Goal: Download file/media

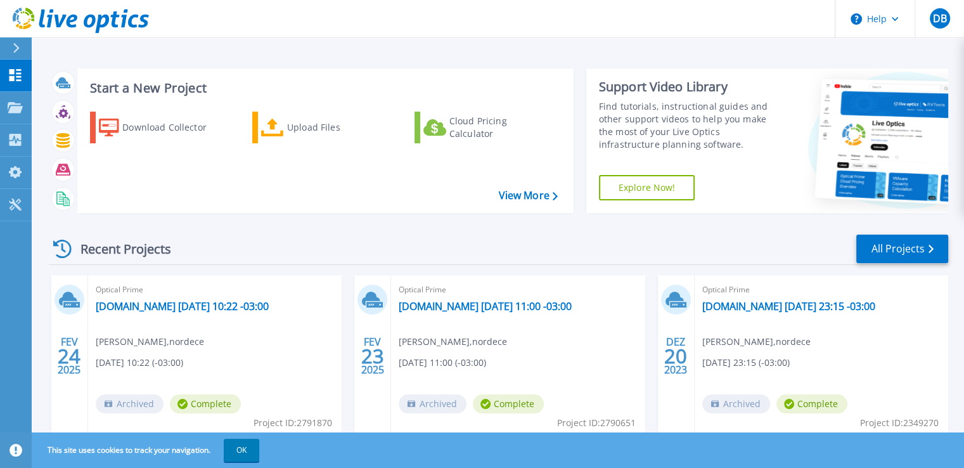
scroll to position [127, 0]
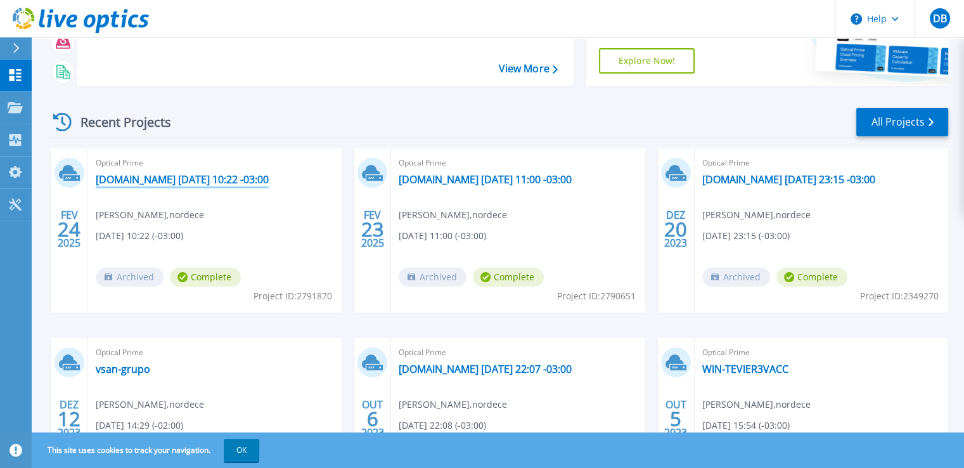
click at [180, 178] on link "[DOMAIN_NAME] [DATE] 10:22 -03:00" at bounding box center [182, 179] width 173 height 13
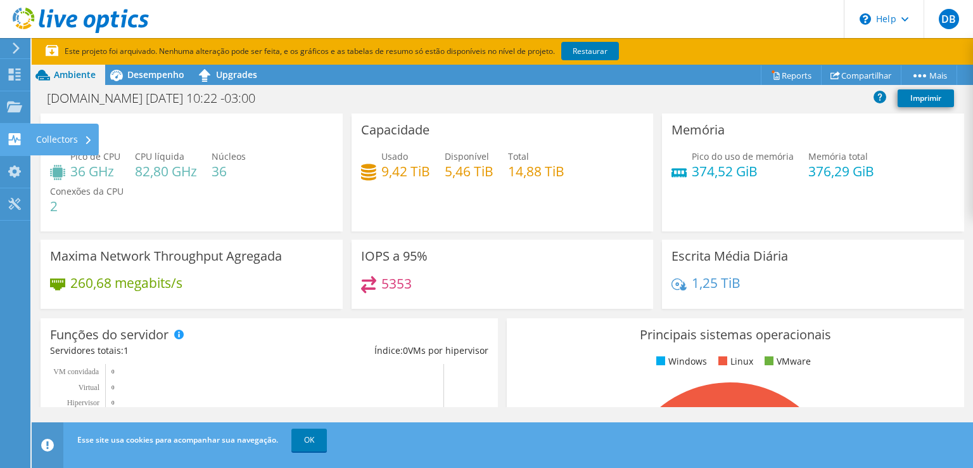
click at [73, 135] on div "Collectors" at bounding box center [64, 140] width 69 height 32
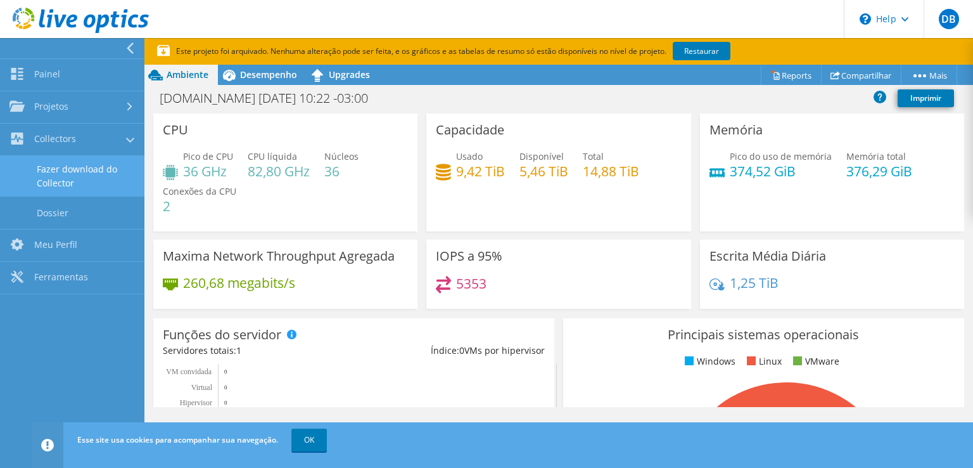
click at [87, 176] on link "Fazer download do Collector" at bounding box center [72, 176] width 144 height 41
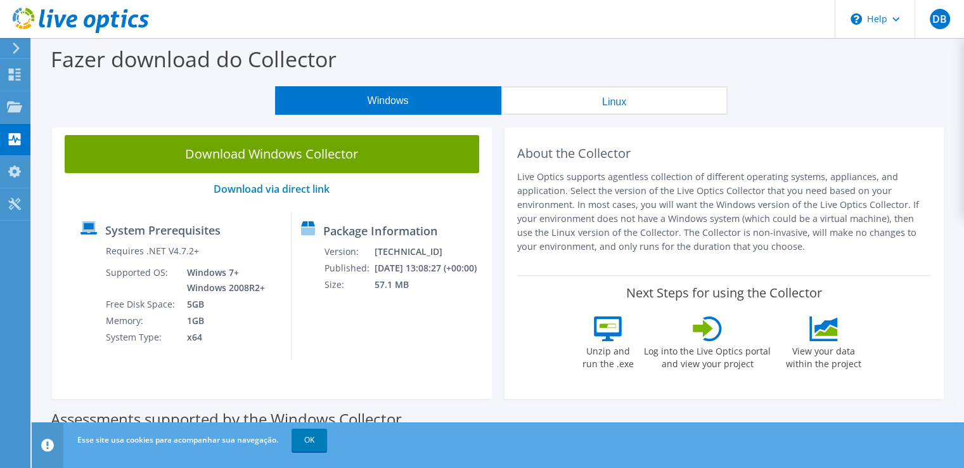
click at [605, 103] on button "Linux" at bounding box center [614, 100] width 226 height 29
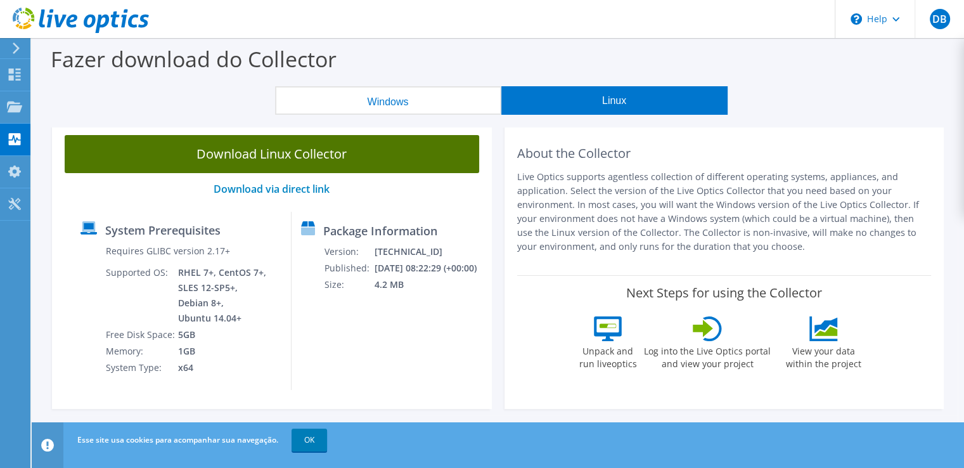
click at [253, 155] on link "Download Linux Collector" at bounding box center [272, 154] width 414 height 38
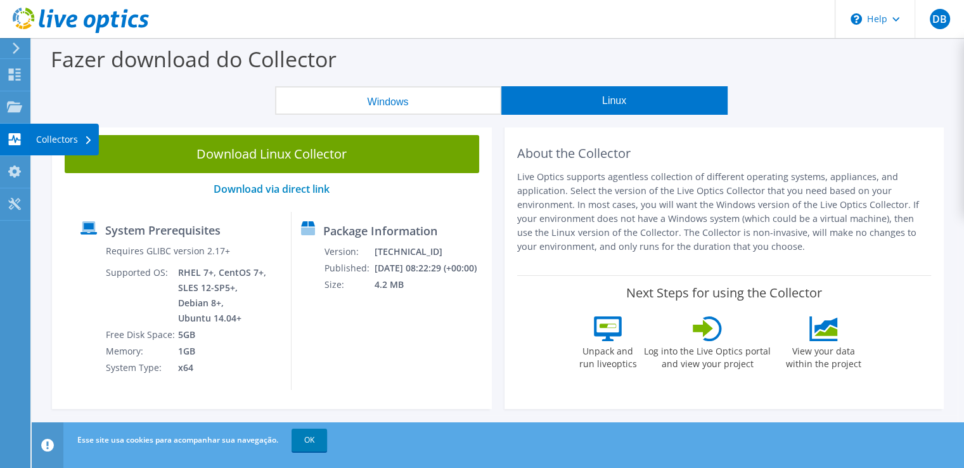
click at [41, 146] on div "Collectors" at bounding box center [64, 140] width 69 height 32
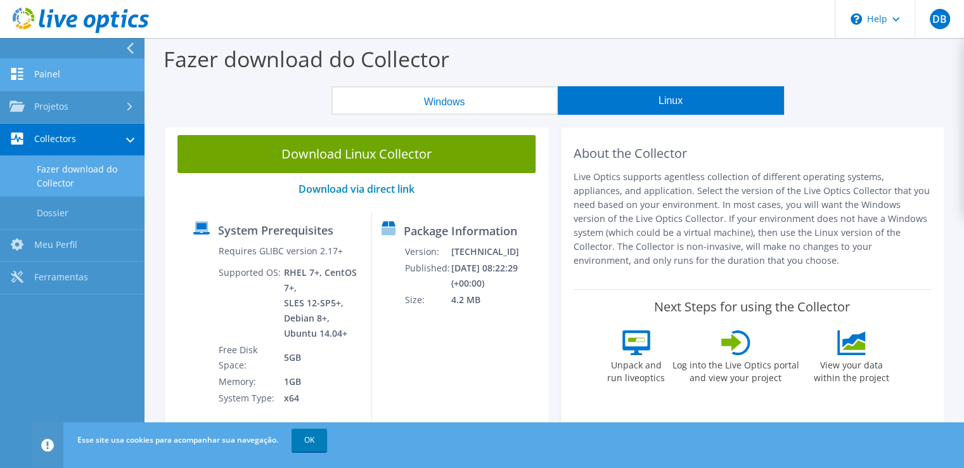
click at [97, 65] on link "Painel" at bounding box center [72, 75] width 144 height 32
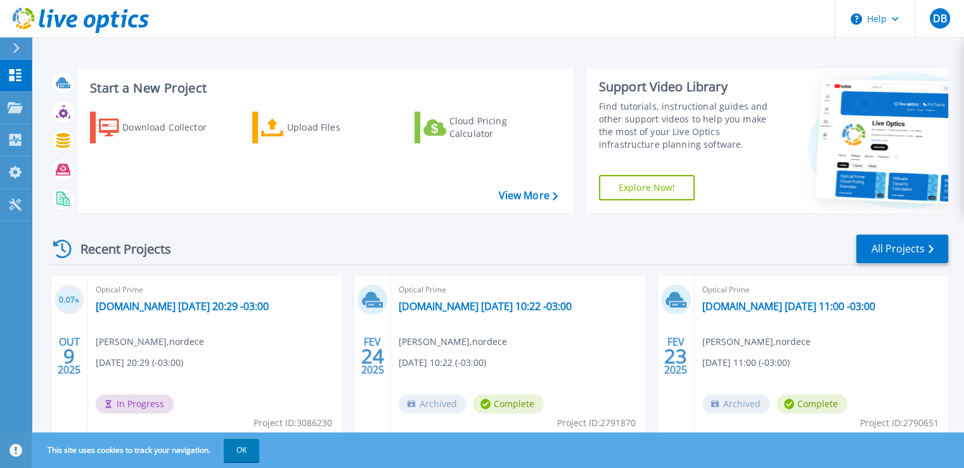
click at [251, 254] on div "Recent Projects All Projects" at bounding box center [498, 249] width 899 height 32
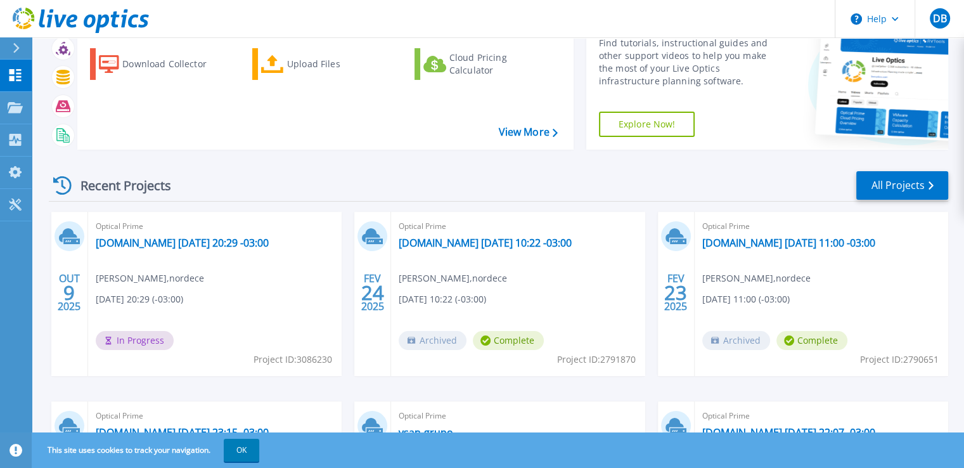
click at [313, 175] on div "Recent Projects All Projects" at bounding box center [498, 186] width 899 height 32
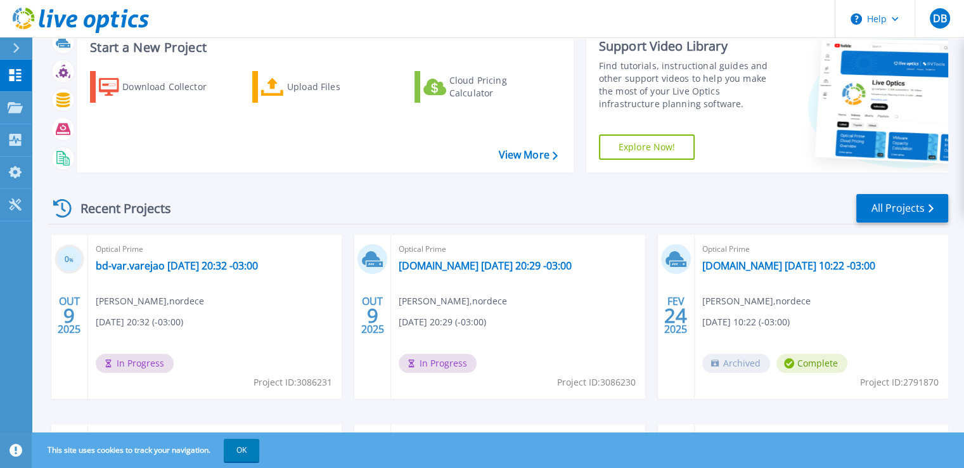
scroll to position [63, 0]
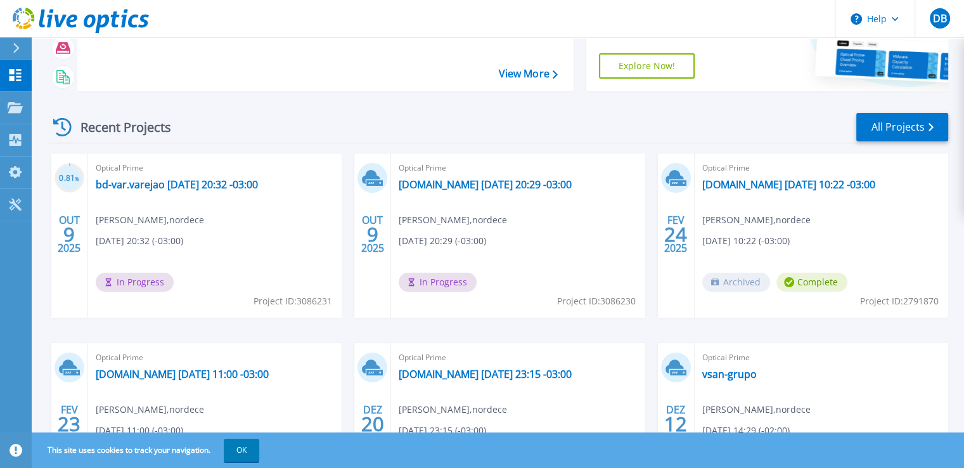
scroll to position [127, 0]
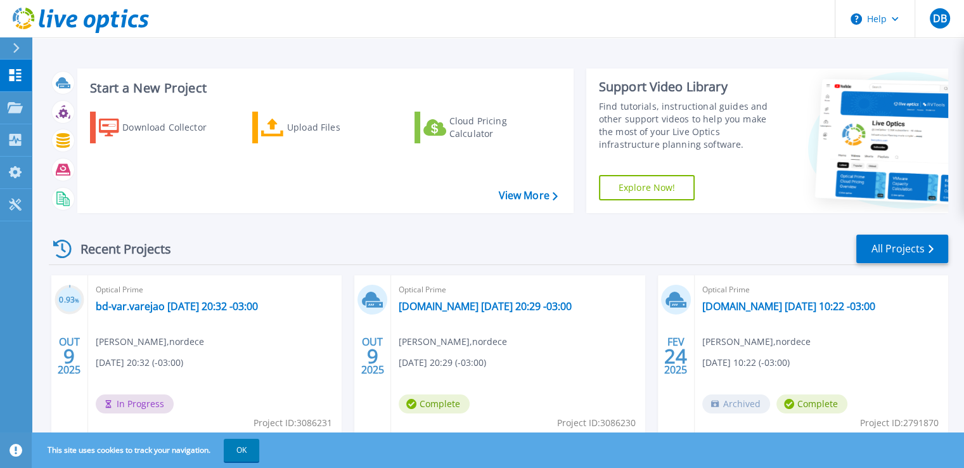
click at [476, 245] on div "Recent Projects All Projects" at bounding box center [498, 249] width 899 height 32
click at [481, 258] on div "Recent Projects All Projects" at bounding box center [498, 249] width 899 height 32
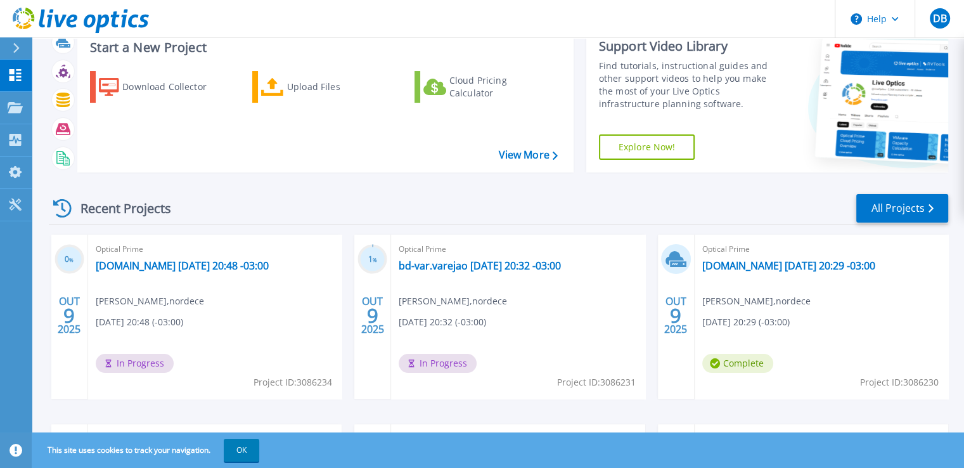
scroll to position [63, 0]
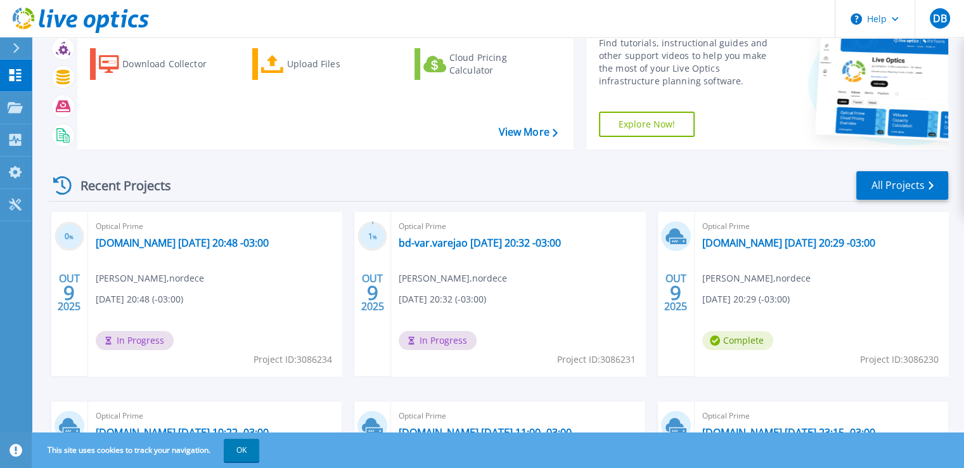
click at [315, 177] on div "Recent Projects All Projects" at bounding box center [498, 186] width 899 height 32
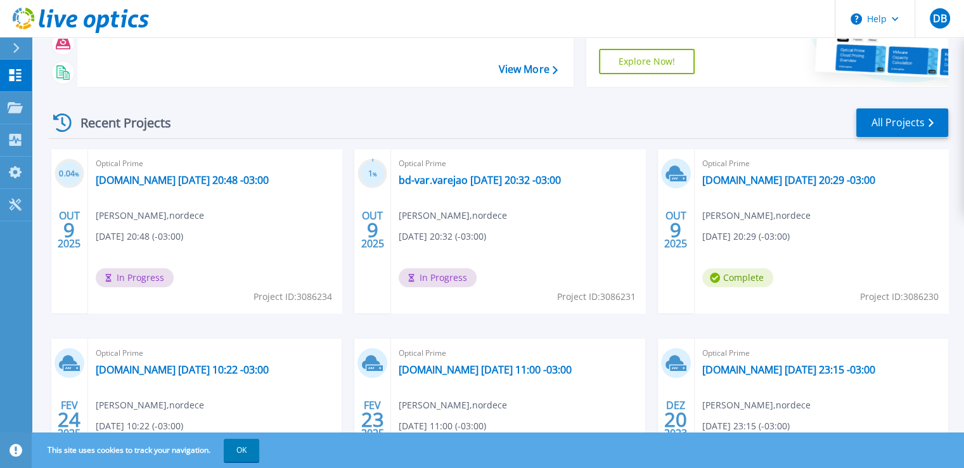
scroll to position [234, 0]
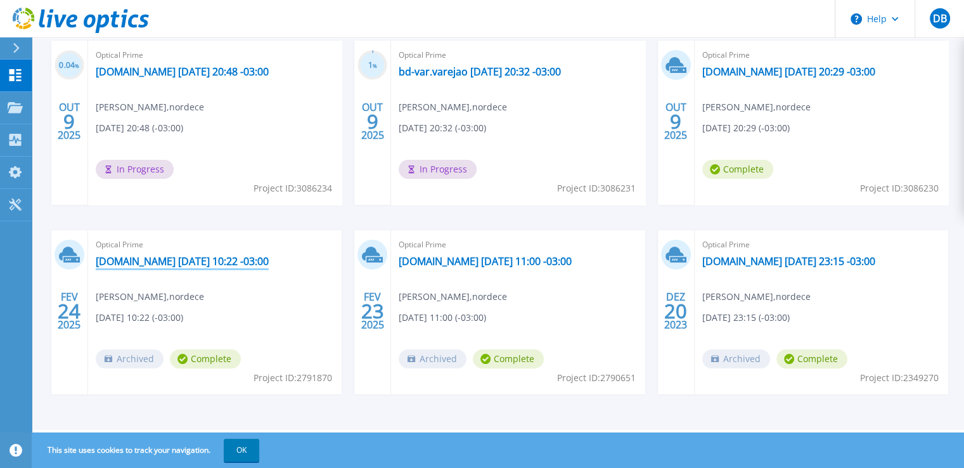
click at [147, 262] on link "[DOMAIN_NAME] [DATE] 10:22 -03:00" at bounding box center [182, 261] width 173 height 13
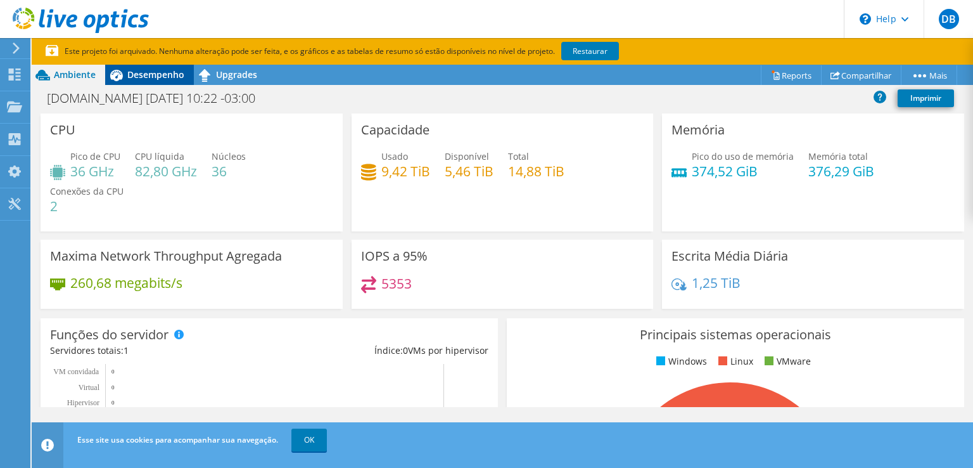
click at [126, 80] on icon at bounding box center [116, 75] width 22 height 22
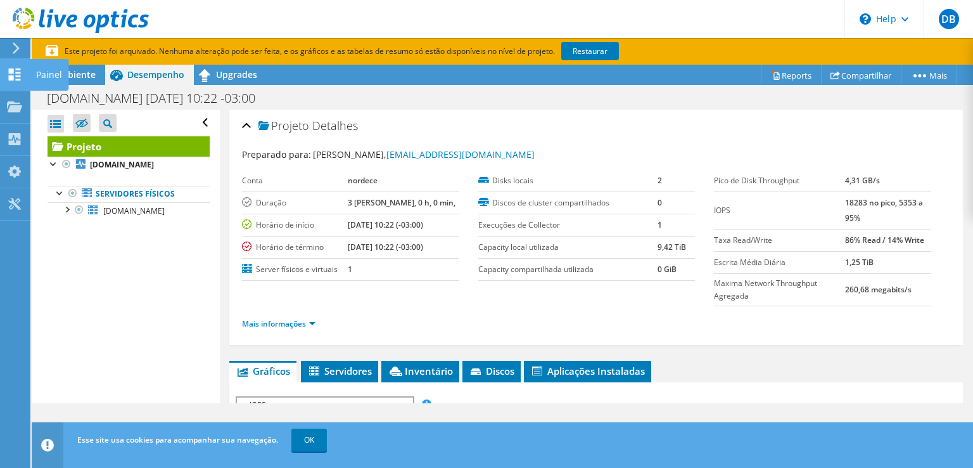
click at [15, 73] on icon at bounding box center [14, 74] width 15 height 12
